Goal: Obtain resource: Obtain resource

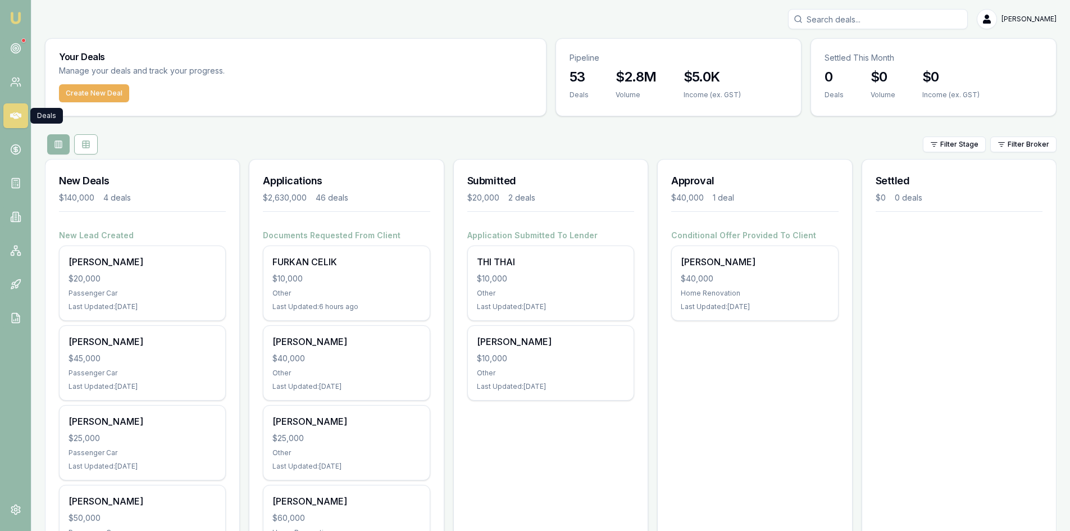
scroll to position [56, 0]
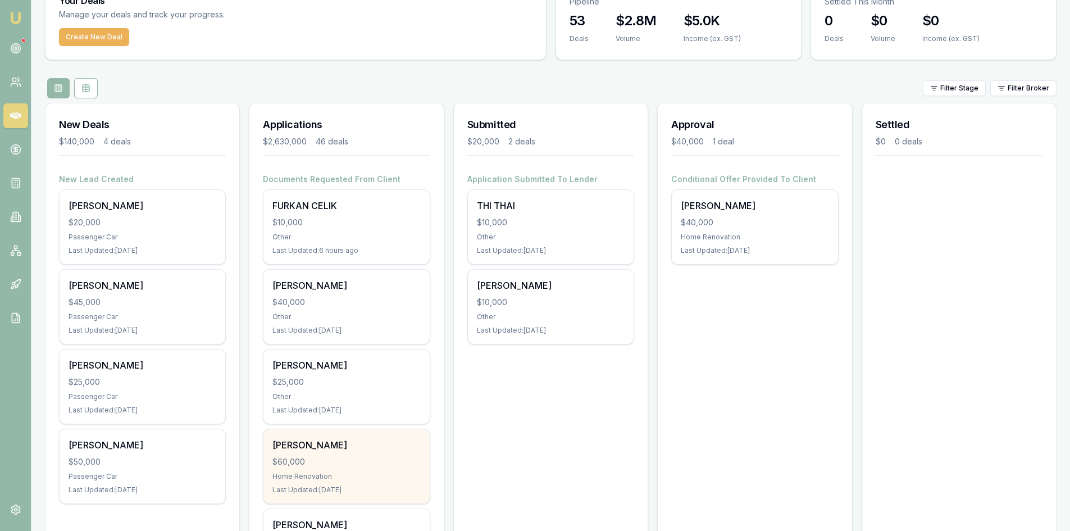
click at [330, 442] on div "phu-vinh pham" at bounding box center [346, 444] width 148 height 13
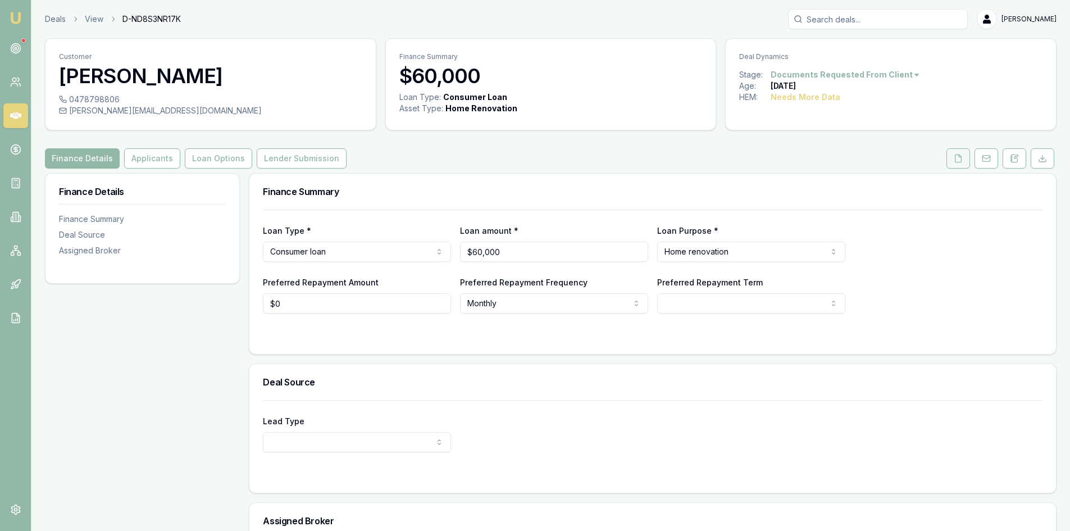
click at [969, 159] on button at bounding box center [958, 158] width 24 height 20
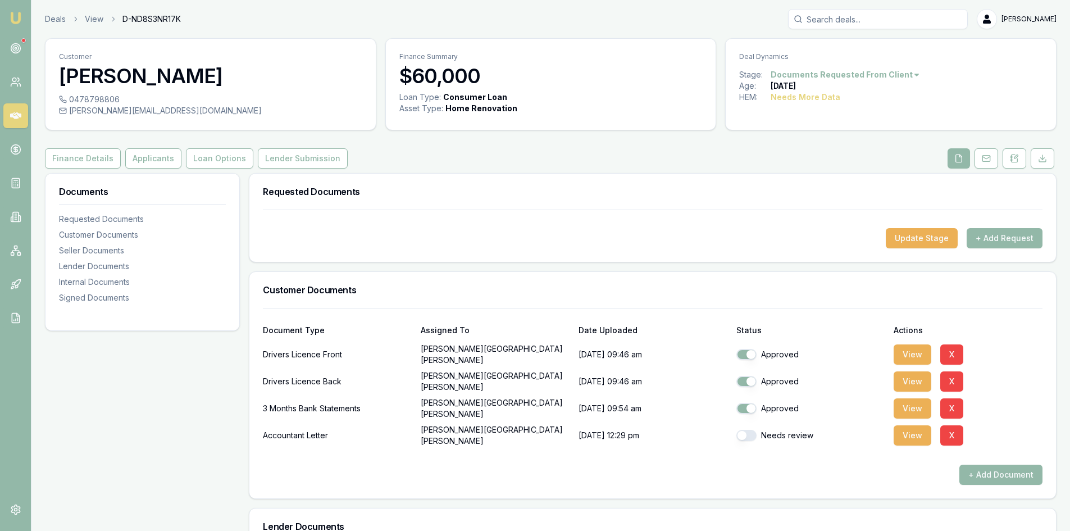
scroll to position [56, 0]
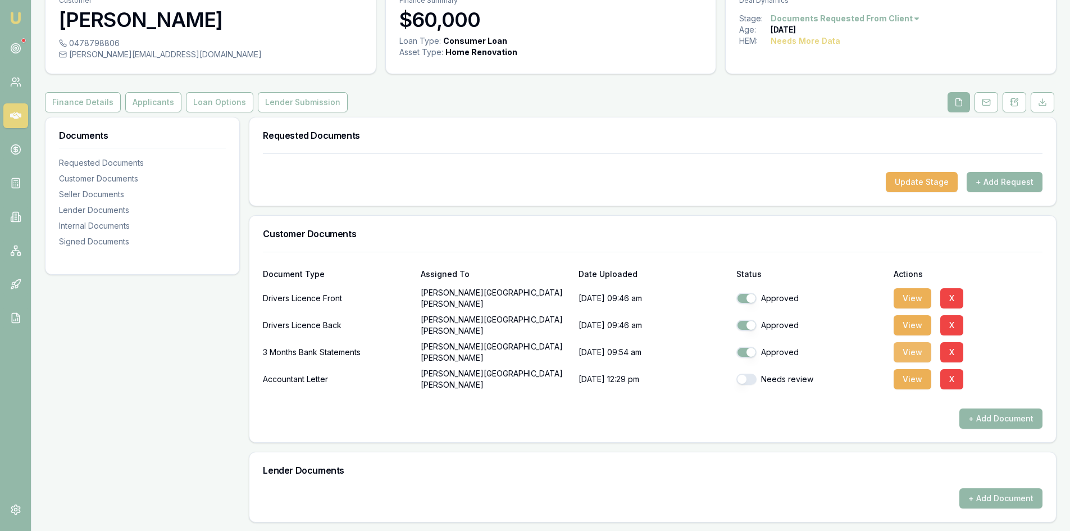
click at [902, 351] on button "View" at bounding box center [912, 352] width 38 height 20
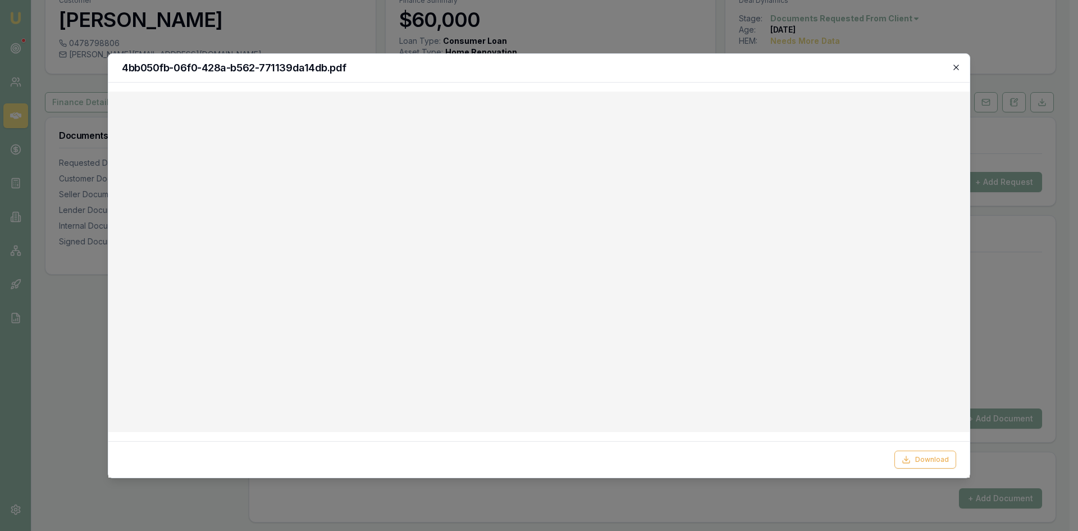
click at [954, 68] on icon "button" at bounding box center [956, 67] width 9 height 9
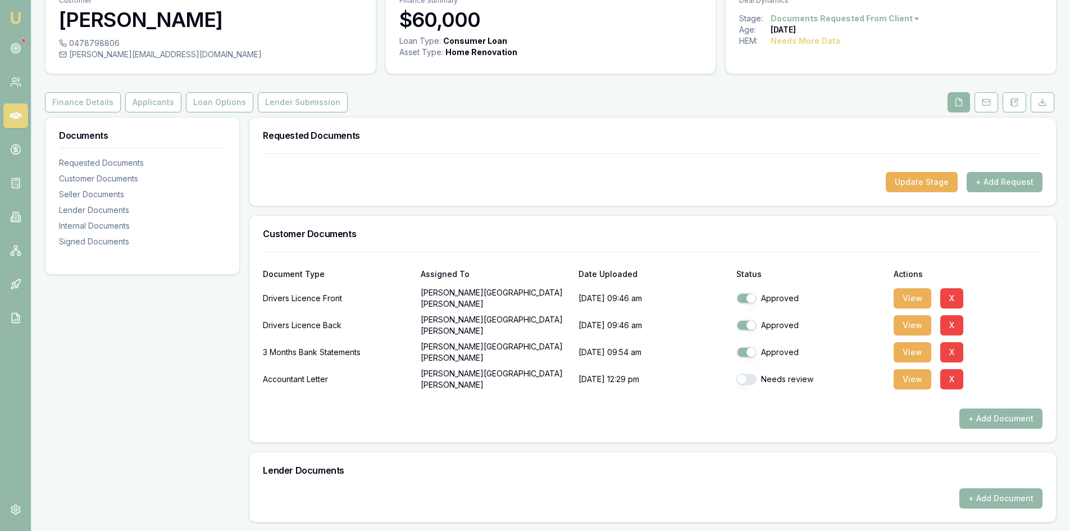
click at [20, 113] on icon at bounding box center [15, 115] width 11 height 11
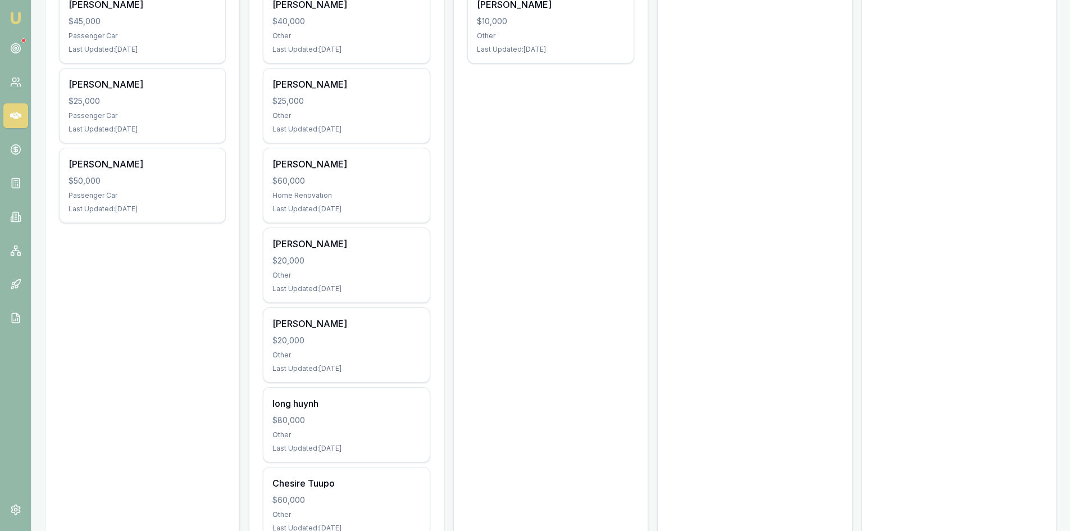
scroll to position [168, 0]
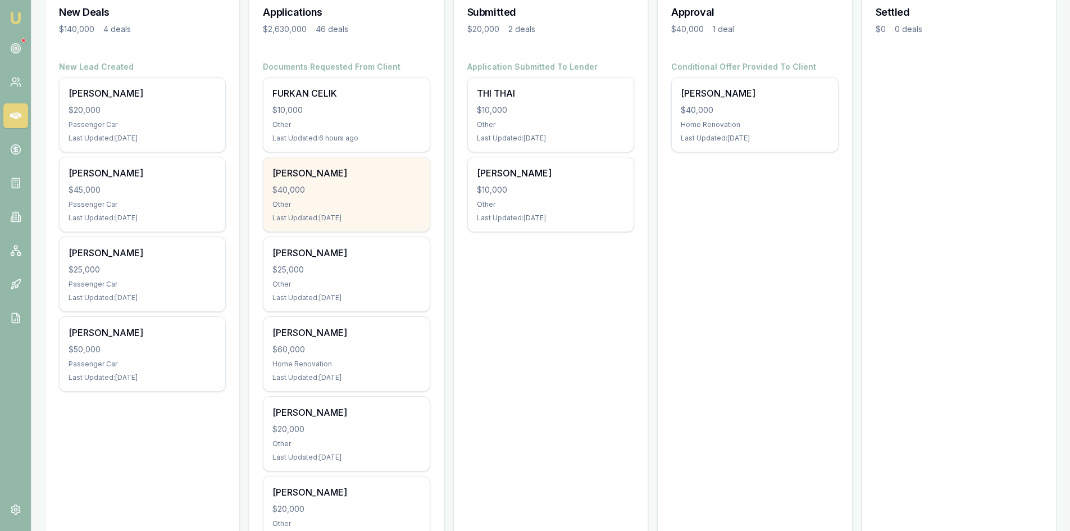
click at [332, 199] on div "[PERSON_NAME] $40,000 Other Last Updated: [DATE]" at bounding box center [346, 194] width 166 height 74
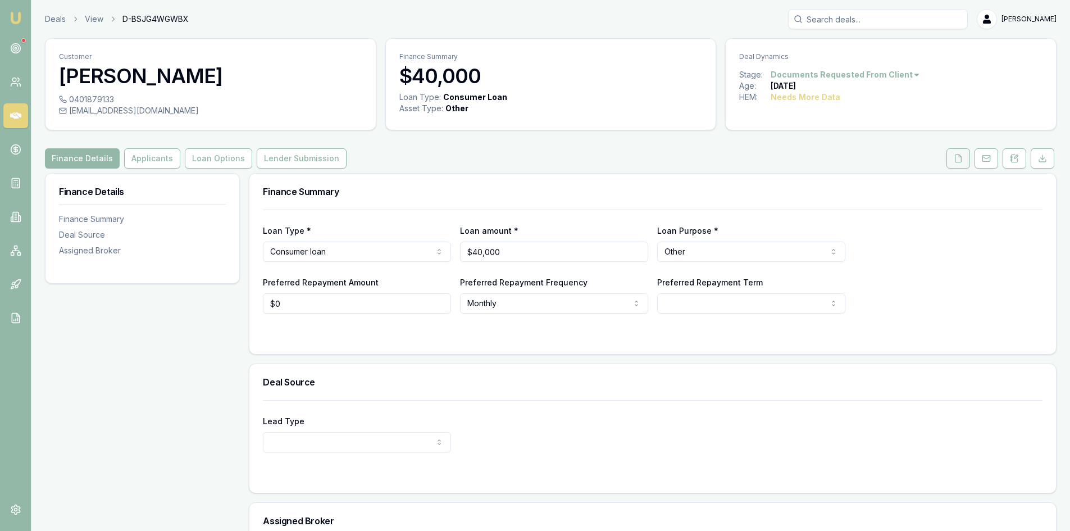
drag, startPoint x: 961, startPoint y: 159, endPoint x: 947, endPoint y: 163, distance: 14.6
click at [961, 159] on icon at bounding box center [958, 157] width 6 height 7
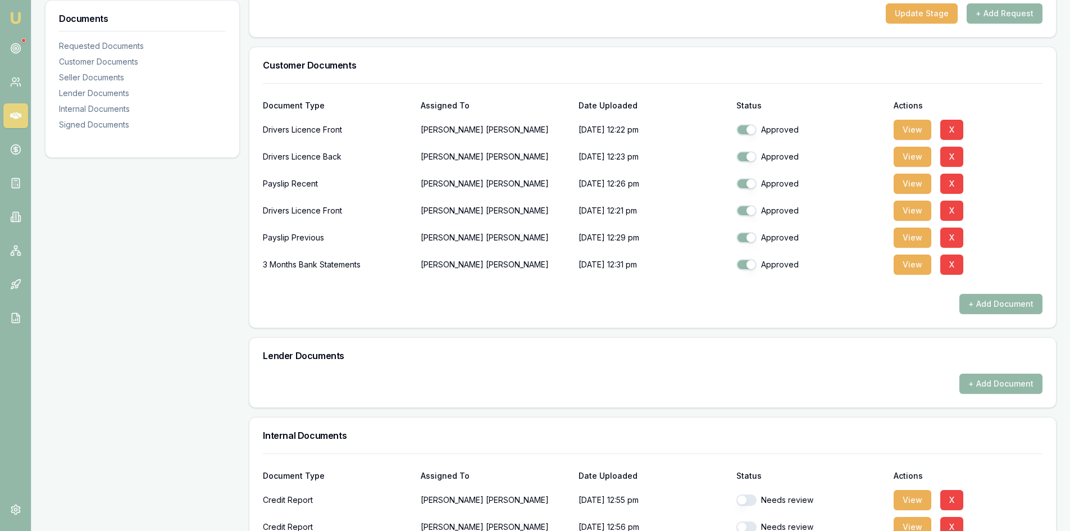
scroll to position [476, 0]
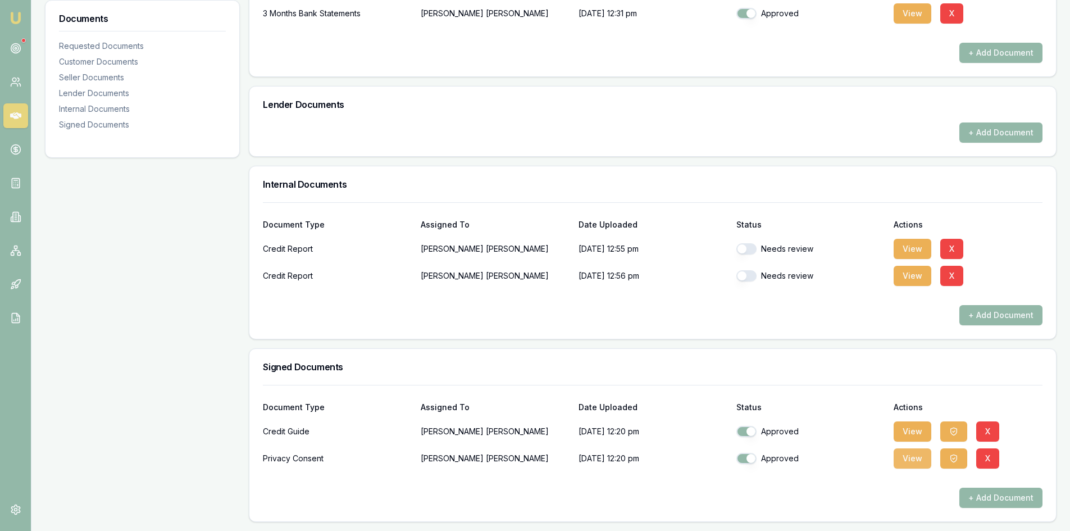
click at [916, 458] on button "View" at bounding box center [912, 458] width 38 height 20
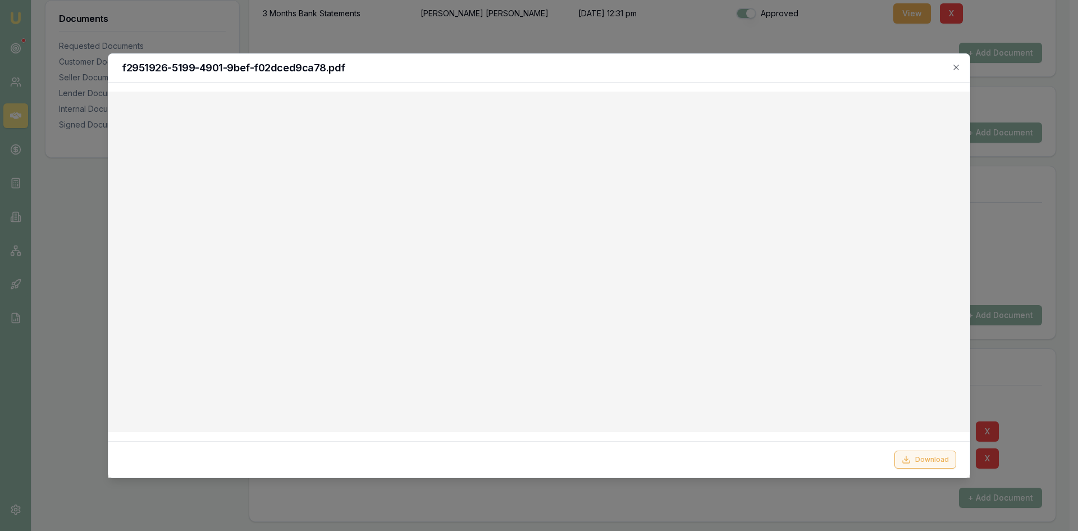
click at [940, 460] on button "Download" at bounding box center [925, 459] width 62 height 18
click at [958, 70] on icon "button" at bounding box center [956, 67] width 9 height 9
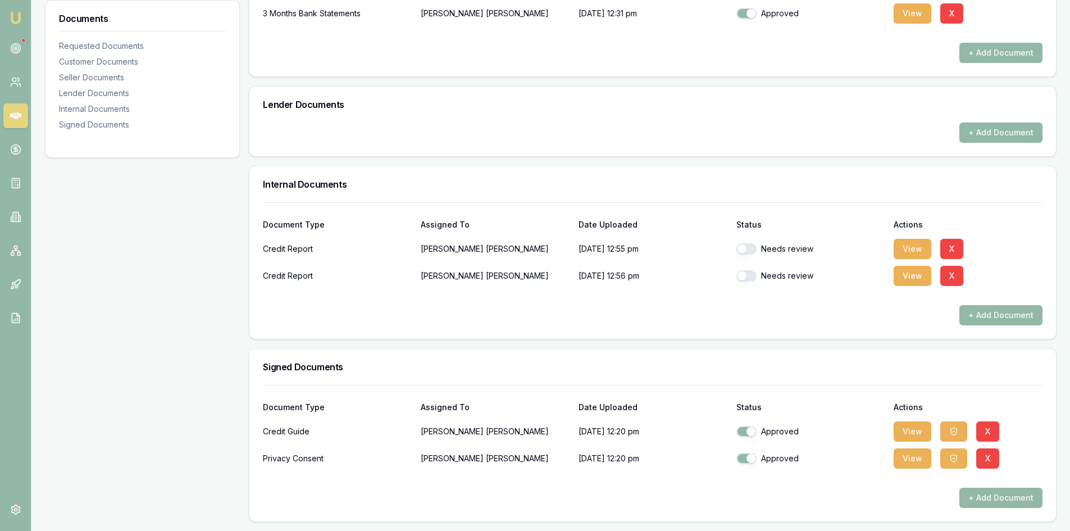
scroll to position [363, 0]
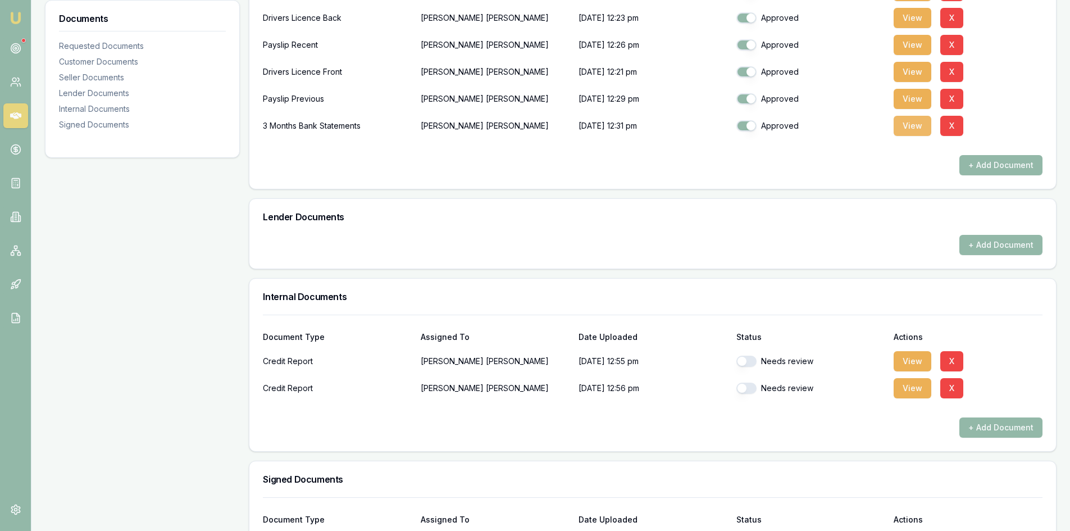
click at [911, 127] on button "View" at bounding box center [912, 126] width 38 height 20
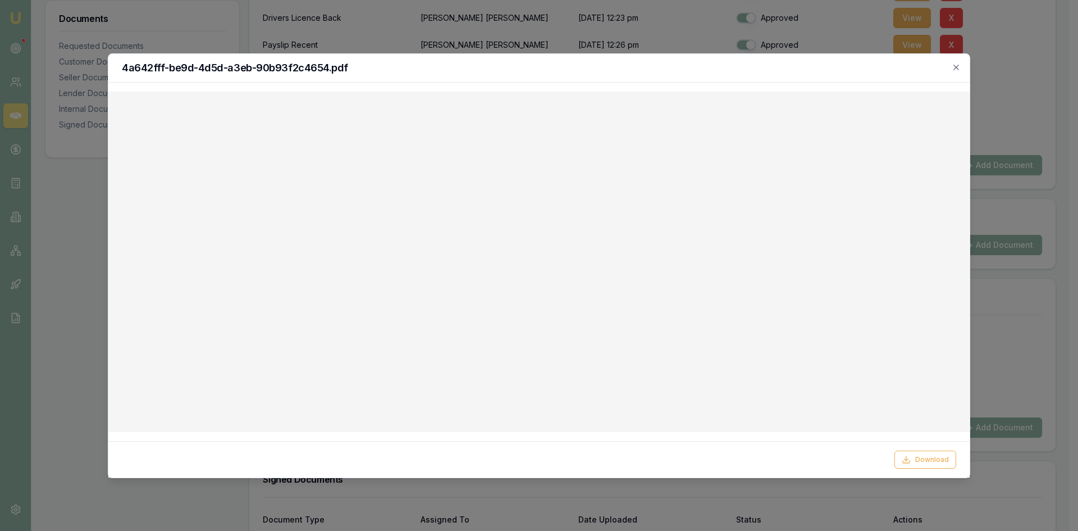
click at [994, 71] on div at bounding box center [539, 265] width 1078 height 531
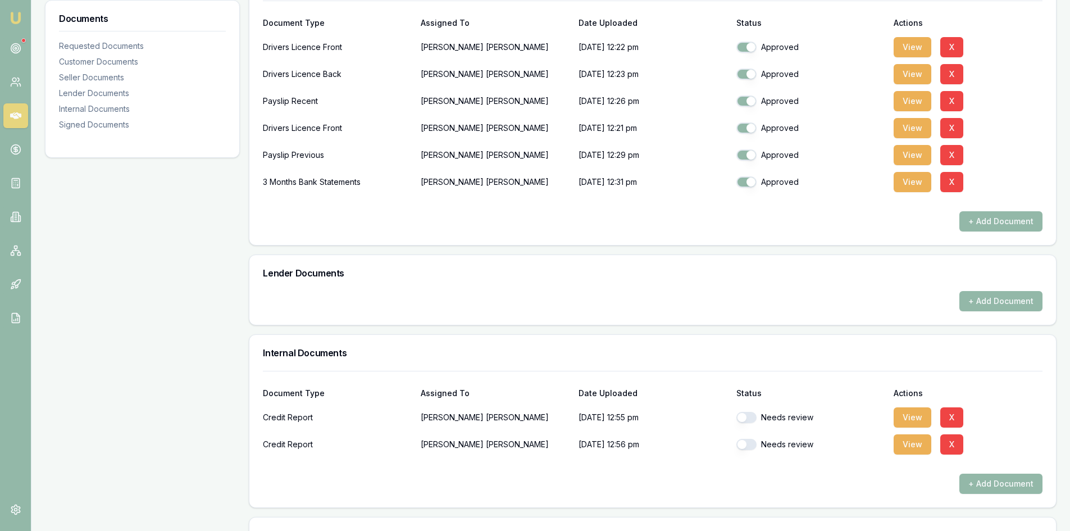
scroll to position [139, 0]
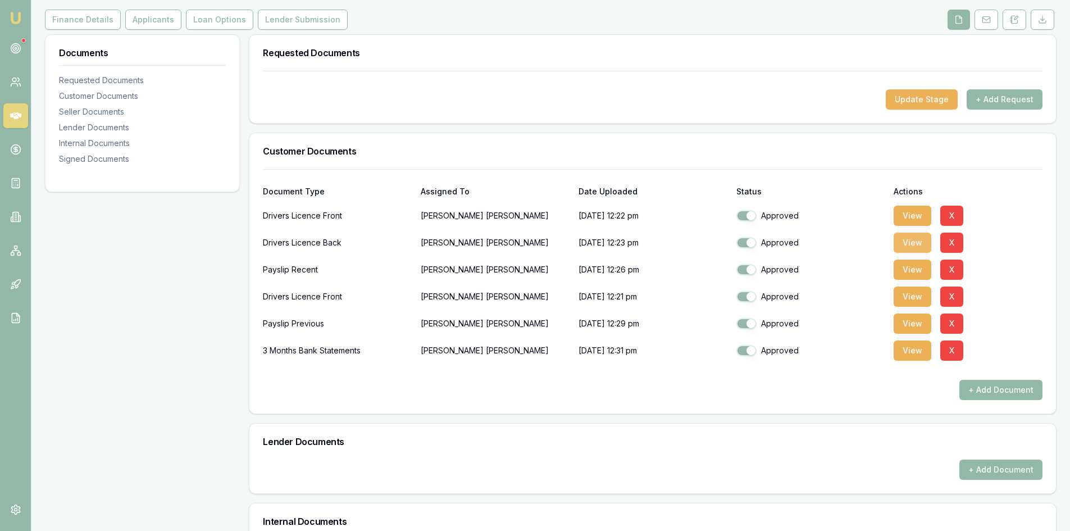
click at [910, 243] on button "View" at bounding box center [912, 242] width 38 height 20
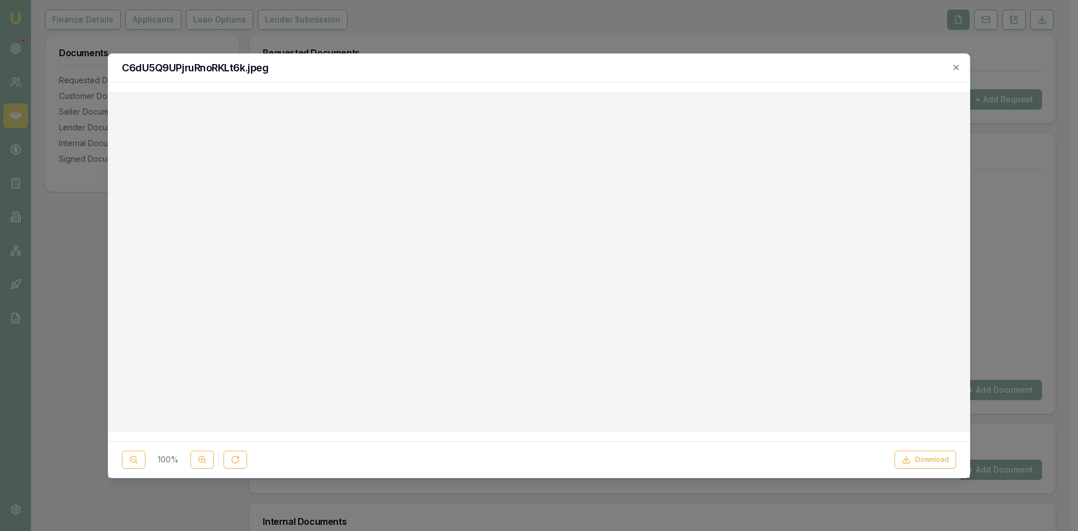
drag, startPoint x: 939, startPoint y: 460, endPoint x: 930, endPoint y: 435, distance: 26.8
click at [939, 459] on button "Download" at bounding box center [925, 459] width 62 height 18
click at [958, 63] on icon "button" at bounding box center [956, 67] width 9 height 9
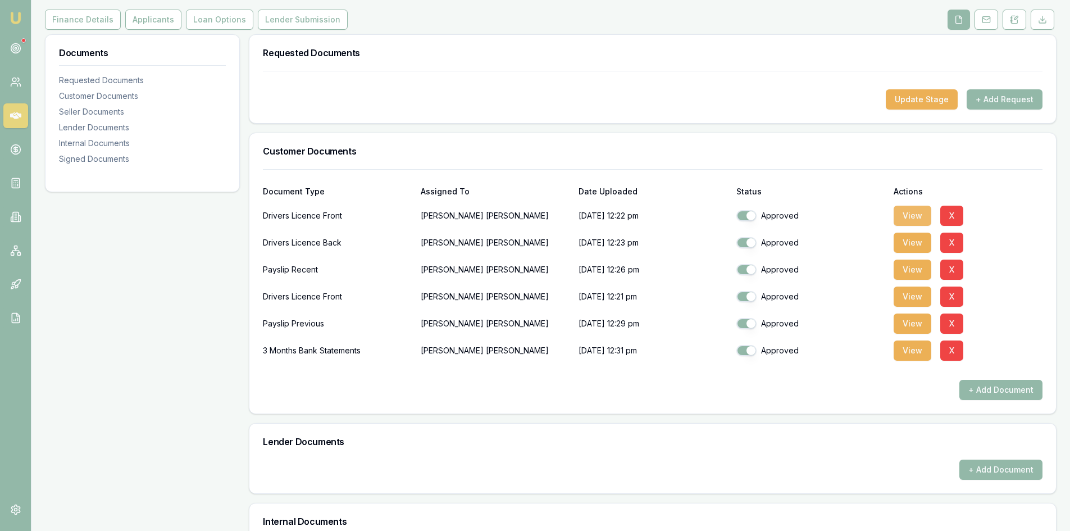
drag, startPoint x: 908, startPoint y: 213, endPoint x: 895, endPoint y: 214, distance: 13.5
click at [908, 213] on button "View" at bounding box center [912, 215] width 38 height 20
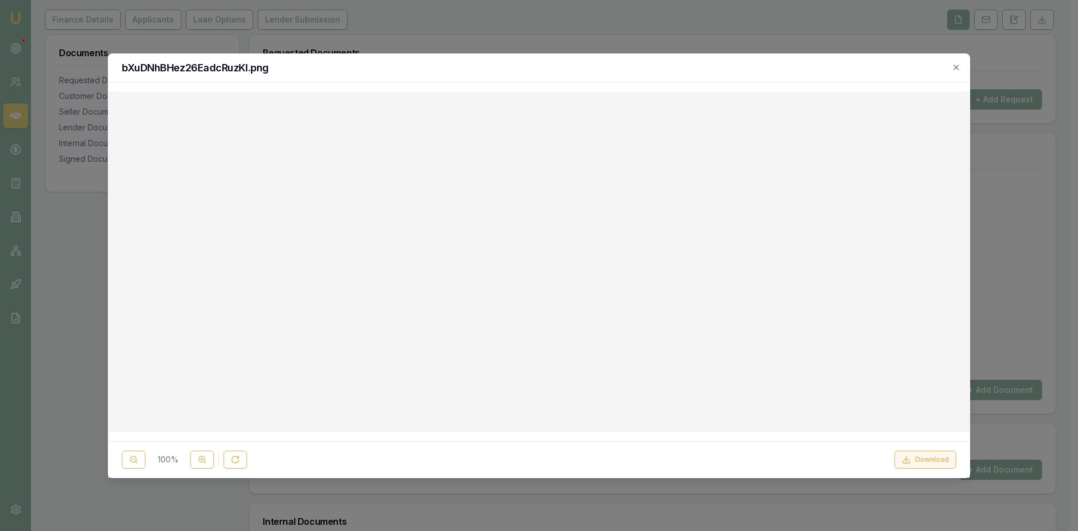
click at [932, 462] on button "Download" at bounding box center [925, 459] width 62 height 18
click at [958, 66] on icon "button" at bounding box center [956, 67] width 9 height 9
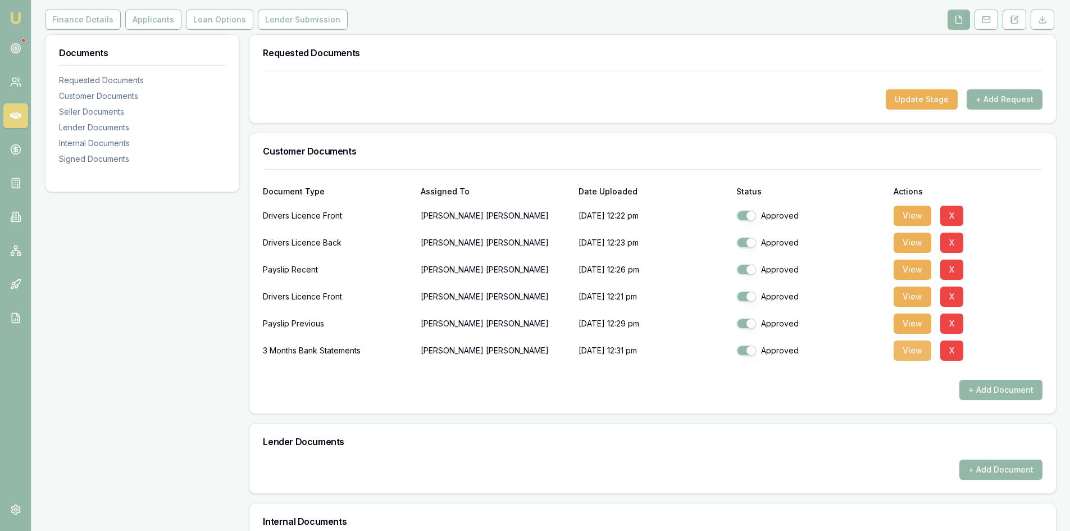
click at [903, 350] on button "View" at bounding box center [912, 350] width 38 height 20
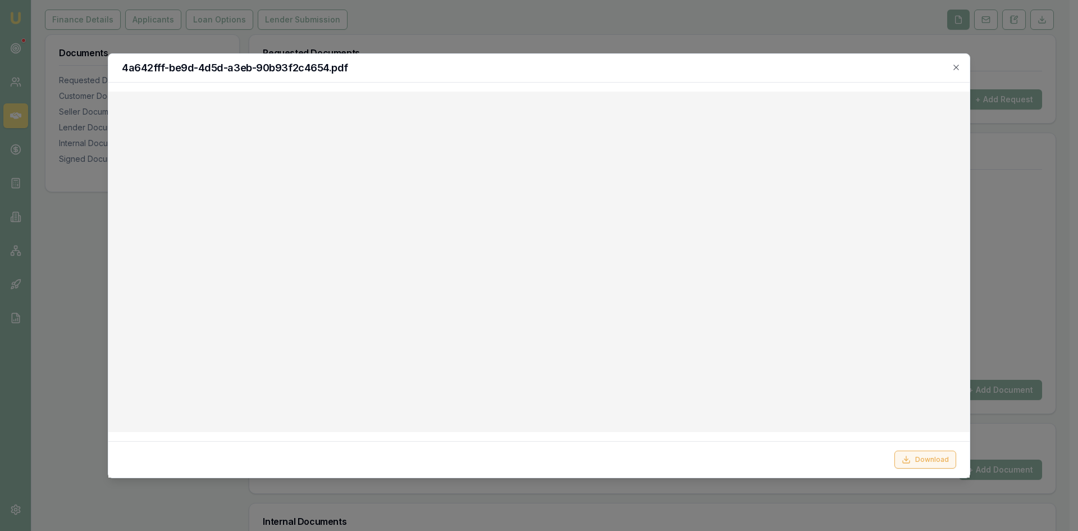
click at [921, 461] on button "Download" at bounding box center [925, 459] width 62 height 18
click at [552, 32] on div at bounding box center [539, 265] width 1078 height 531
